Goal: Communication & Community: Answer question/provide support

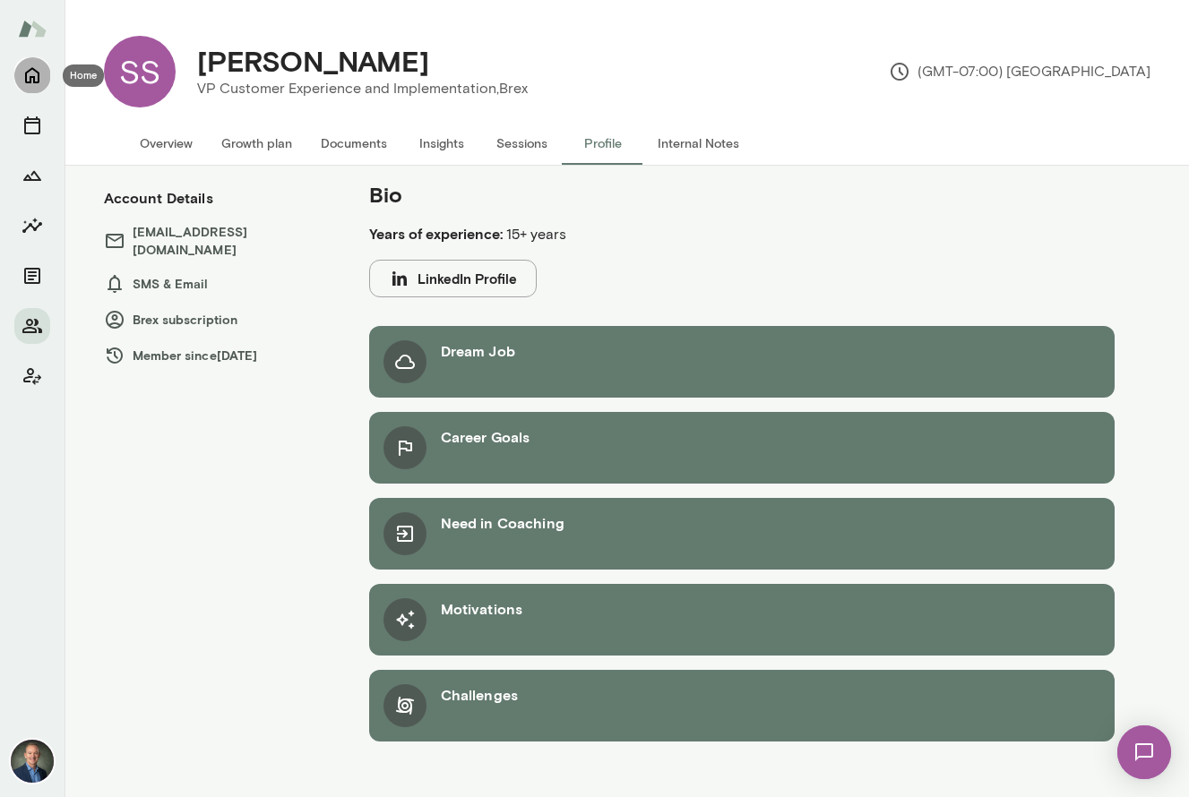
click at [30, 73] on icon "Home" at bounding box center [31, 74] width 21 height 21
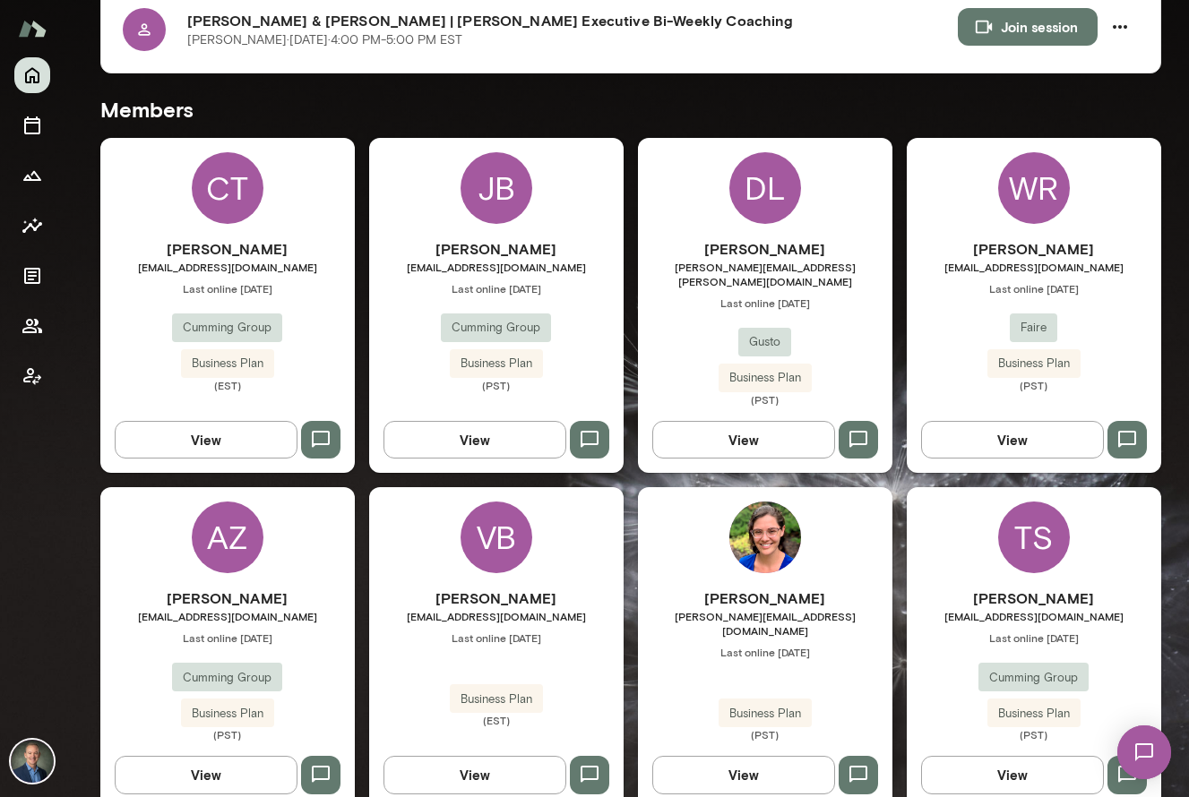
scroll to position [402, 0]
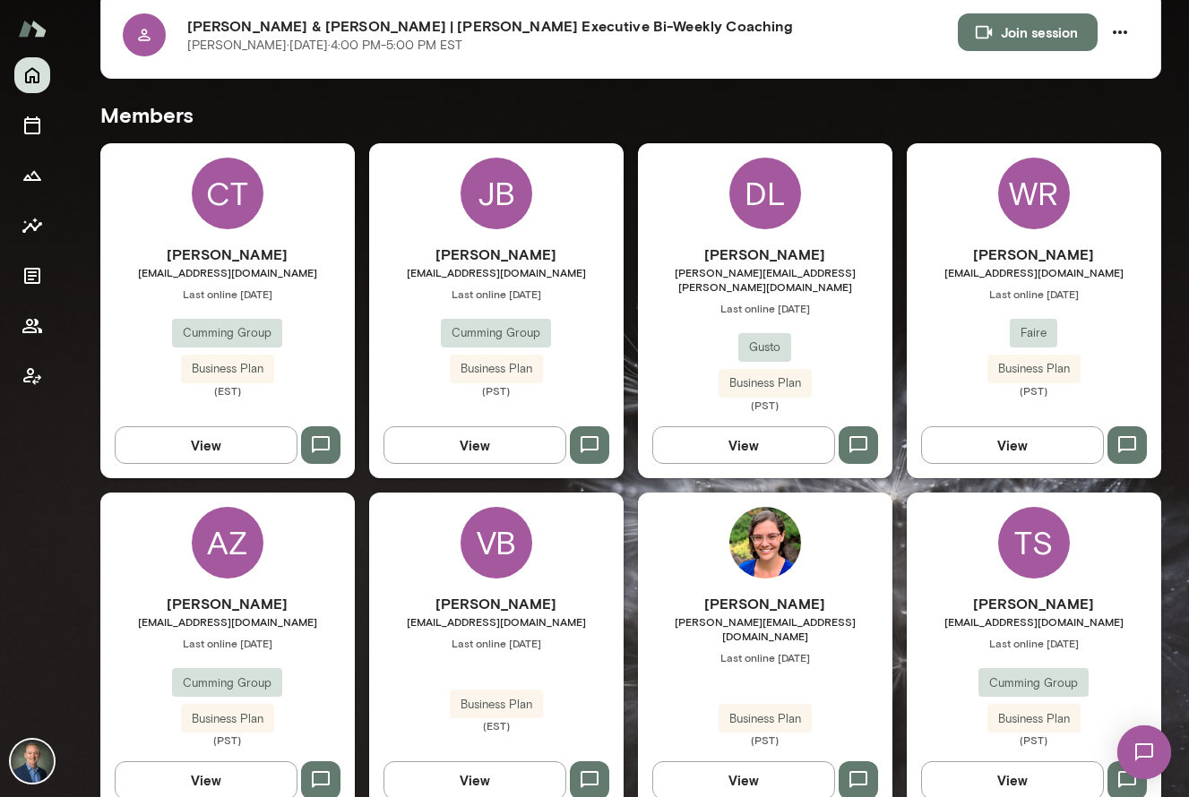
click at [707, 315] on div "[PERSON_NAME] [PERSON_NAME][EMAIL_ADDRESS][PERSON_NAME][DOMAIN_NAME] Last onlin…" at bounding box center [765, 328] width 254 height 168
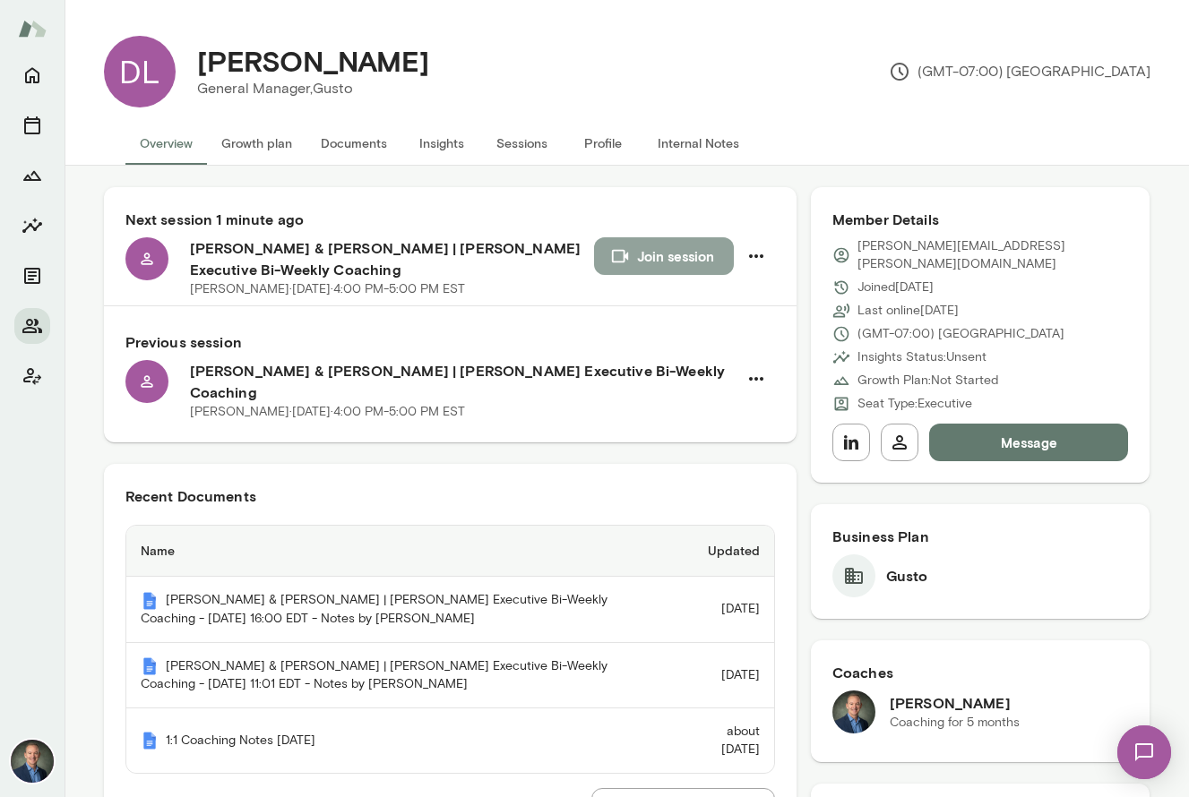
click at [627, 258] on icon "button" at bounding box center [620, 256] width 20 height 20
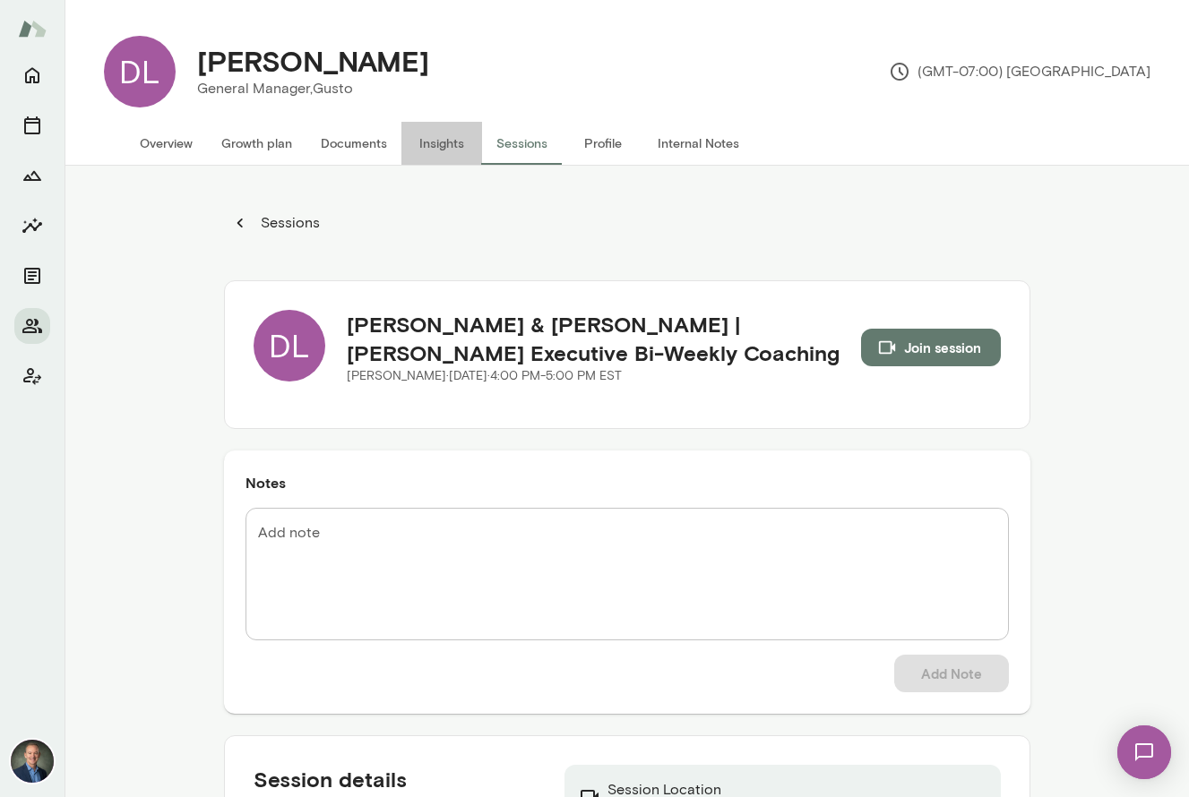
click at [448, 138] on button "Insights" at bounding box center [441, 143] width 81 height 43
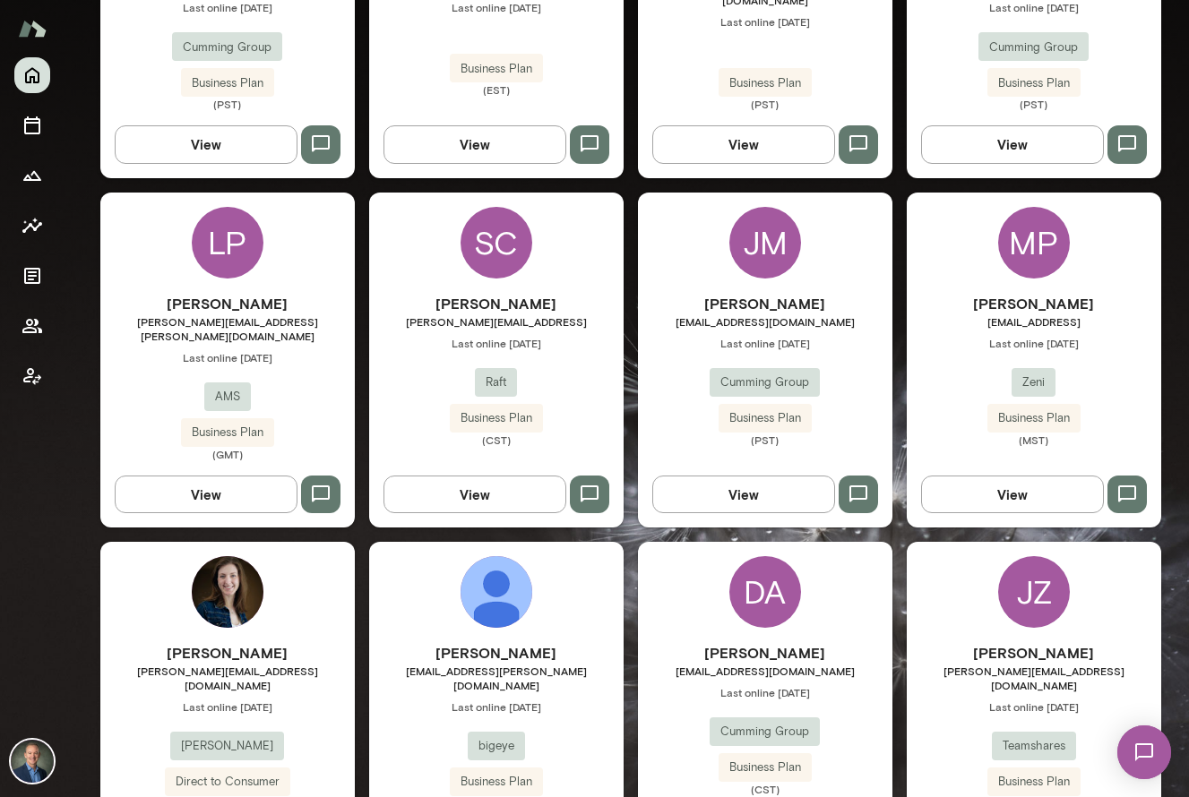
scroll to position [1032, 0]
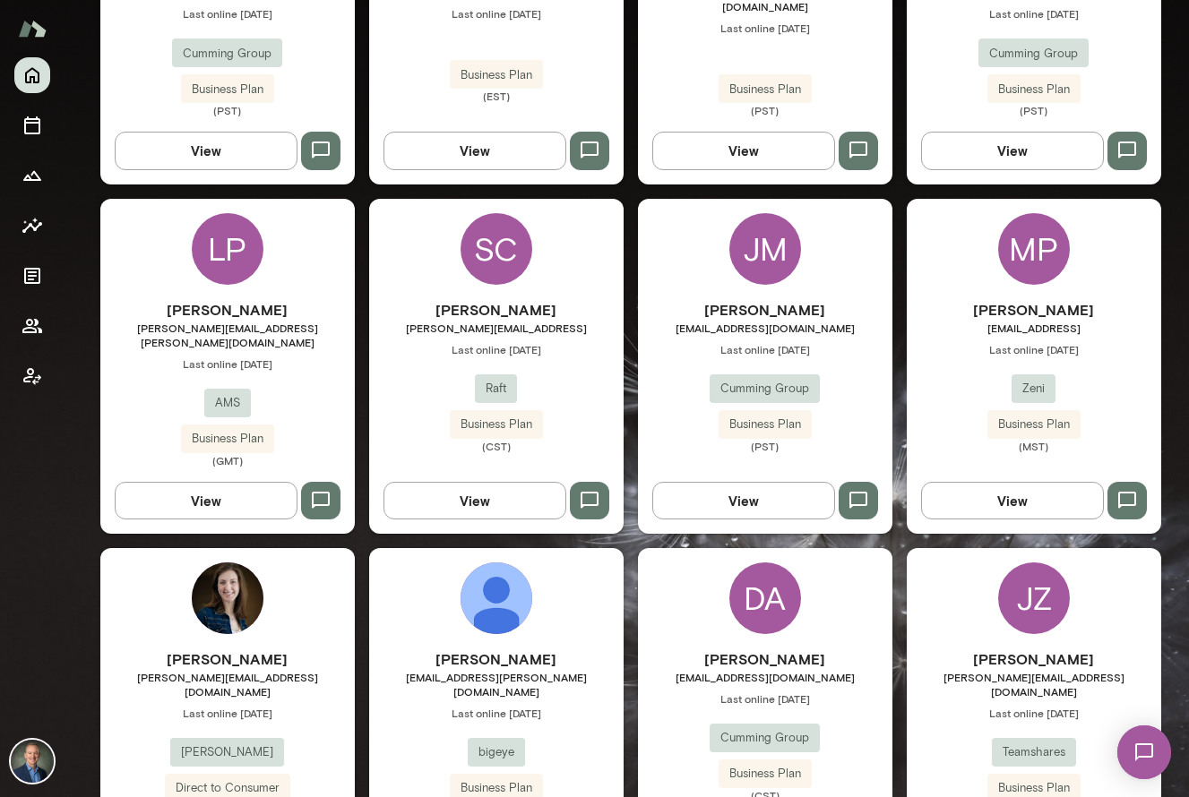
click at [435, 377] on div "[PERSON_NAME] [PERSON_NAME][EMAIL_ADDRESS] Last online [DATE] Raft Business Pla…" at bounding box center [496, 376] width 254 height 154
